Goal: Navigation & Orientation: Find specific page/section

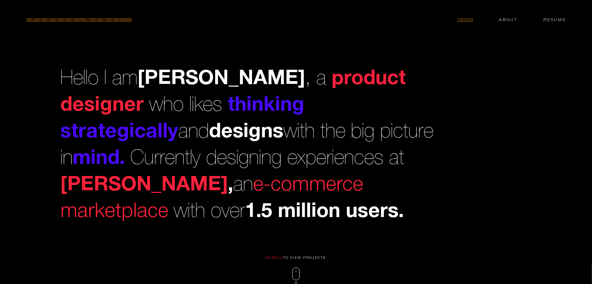
drag, startPoint x: 507, startPoint y: 24, endPoint x: 510, endPoint y: 17, distance: 7.9
click at [510, 17] on header "[PERSON_NAME] Work About Resume" at bounding box center [296, 18] width 592 height 36
drag, startPoint x: 510, startPoint y: 17, endPoint x: 509, endPoint y: 20, distance: 3.6
click at [509, 20] on span "About" at bounding box center [508, 21] width 19 height 6
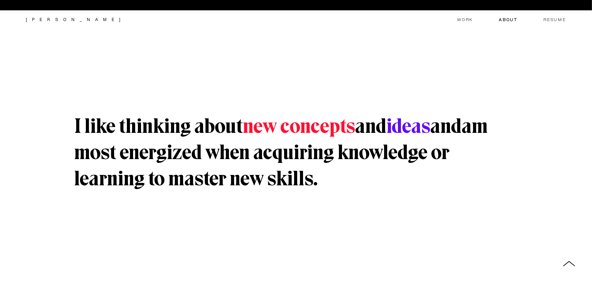
scroll to position [272, 0]
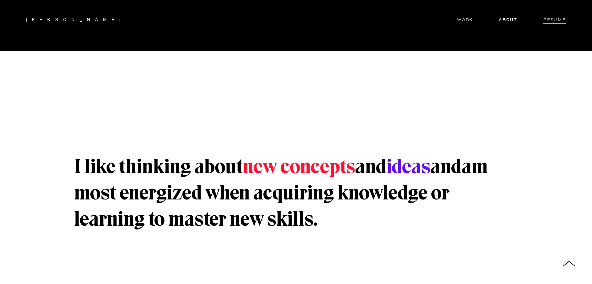
click at [558, 18] on span "Resume" at bounding box center [555, 21] width 23 height 6
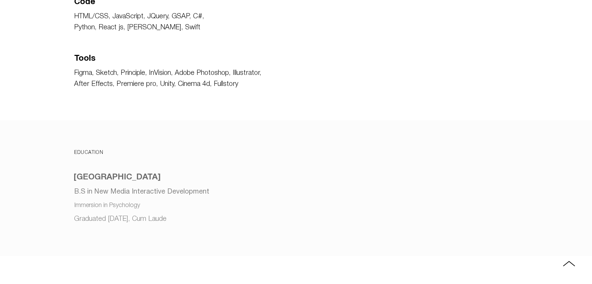
scroll to position [1176, 0]
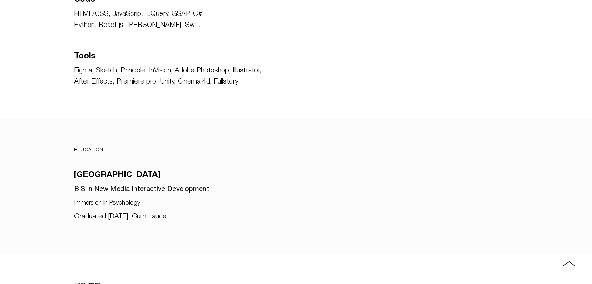
drag, startPoint x: 92, startPoint y: 146, endPoint x: 181, endPoint y: 176, distance: 94.0
click at [181, 176] on div "EDUCATION Rochester Institute of Technology B.S in New Media Interactive Develo…" at bounding box center [296, 184] width 592 height 76
drag, startPoint x: 181, startPoint y: 176, endPoint x: 179, endPoint y: 204, distance: 28.7
click at [179, 204] on section "EDUCATION Rochester Institute of Technology B.S in New Media Interactive Develo…" at bounding box center [296, 186] width 592 height 136
click at [169, 202] on section "EDUCATION Rochester Institute of Technology B.S in New Media Interactive Develo…" at bounding box center [296, 186] width 592 height 136
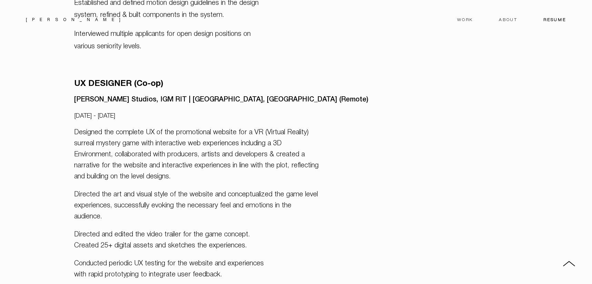
scroll to position [447, 0]
